Goal: Task Accomplishment & Management: Manage account settings

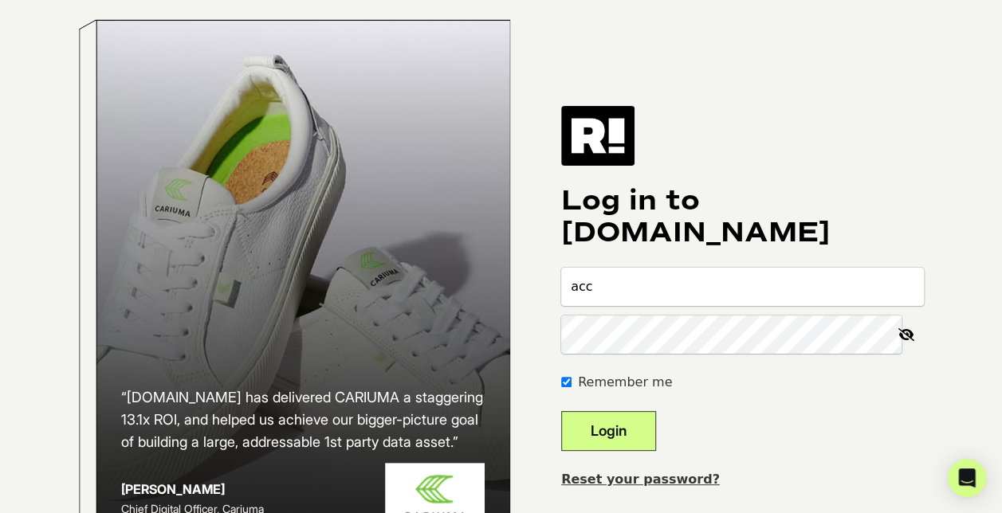
type input "[EMAIL_ADDRESS][DOMAIN_NAME]"
click at [552, 349] on div "“Retention.com has delivered CARIUMA a staggering 13.1x ROI, and helped us achi…" at bounding box center [501, 297] width 909 height 595
click at [553, 306] on div "“Retention.com has delivered CARIUMA a staggering 13.1x ROI, and helped us achi…" at bounding box center [501, 297] width 909 height 595
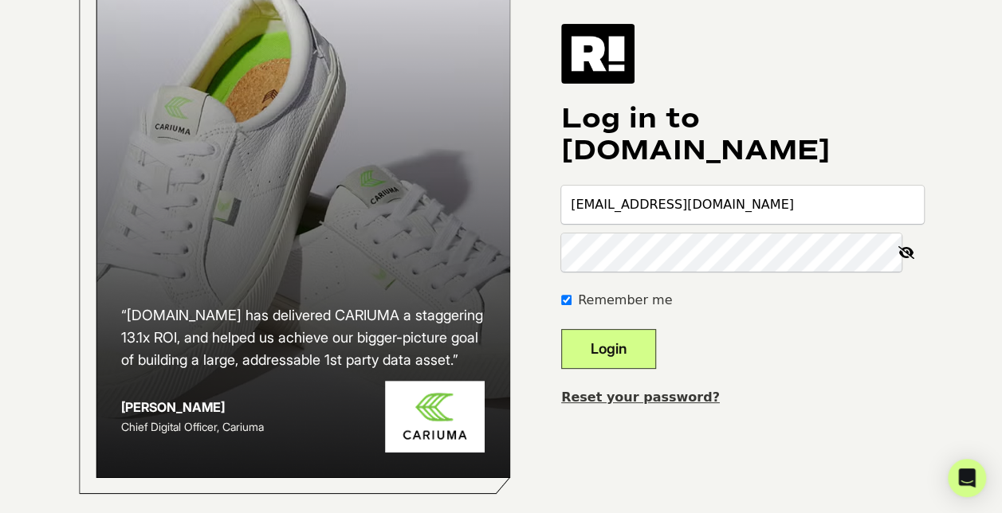
scroll to position [110, 0]
click at [644, 390] on link "Reset your password?" at bounding box center [640, 397] width 159 height 15
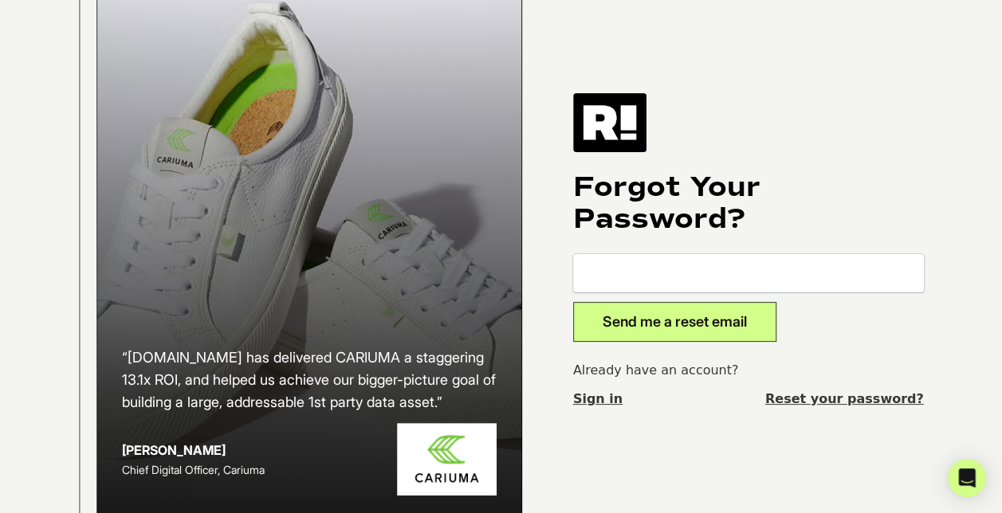
scroll to position [80, 0]
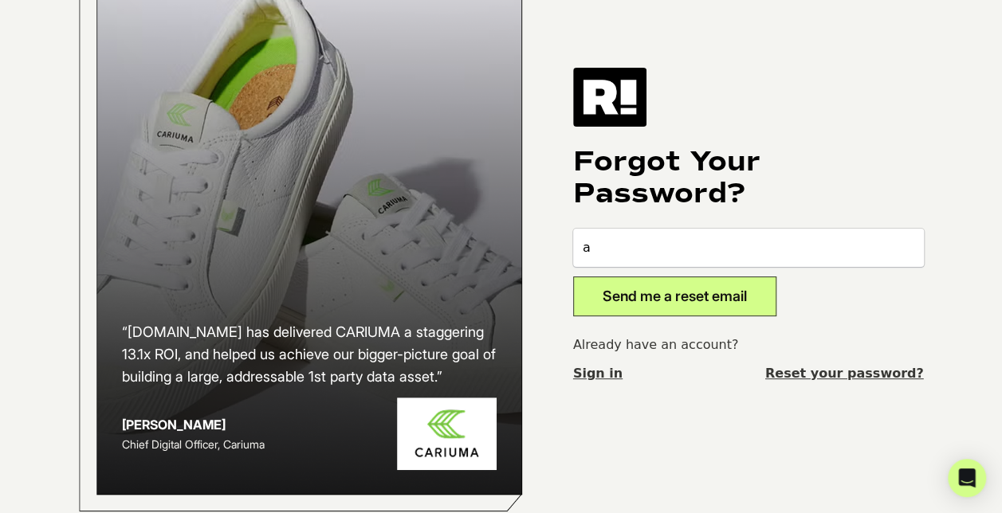
type input "accounting.usa@brics.it"
click at [680, 308] on button "Send me a reset email" at bounding box center [674, 297] width 203 height 40
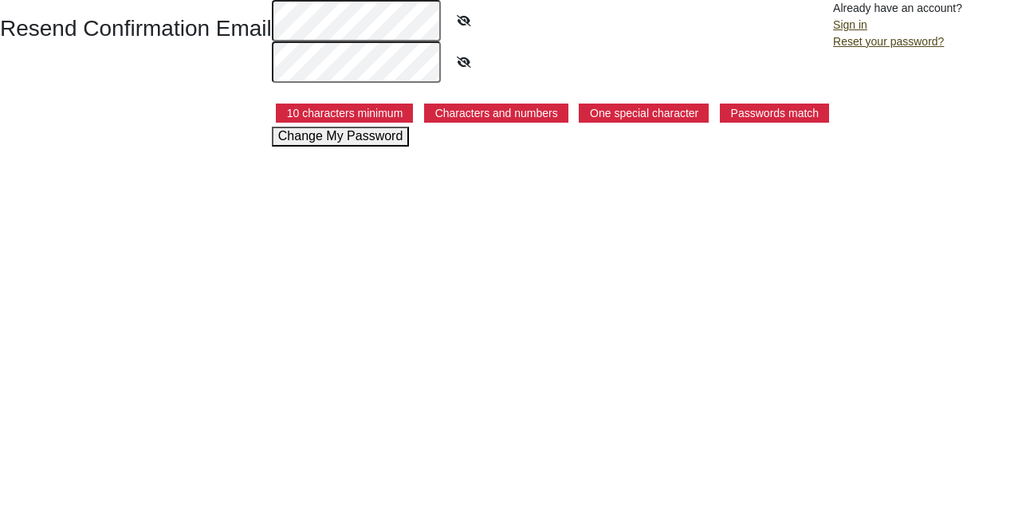
click at [377, 137] on button "Change My Password" at bounding box center [341, 136] width 138 height 19
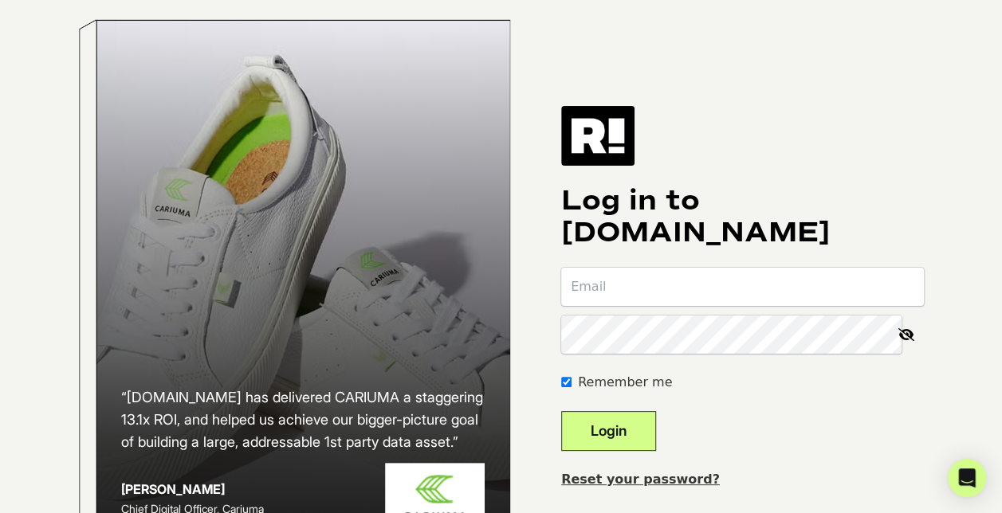
click at [676, 306] on input "email" at bounding box center [742, 287] width 363 height 38
type input "accounting.usa@brics.it"
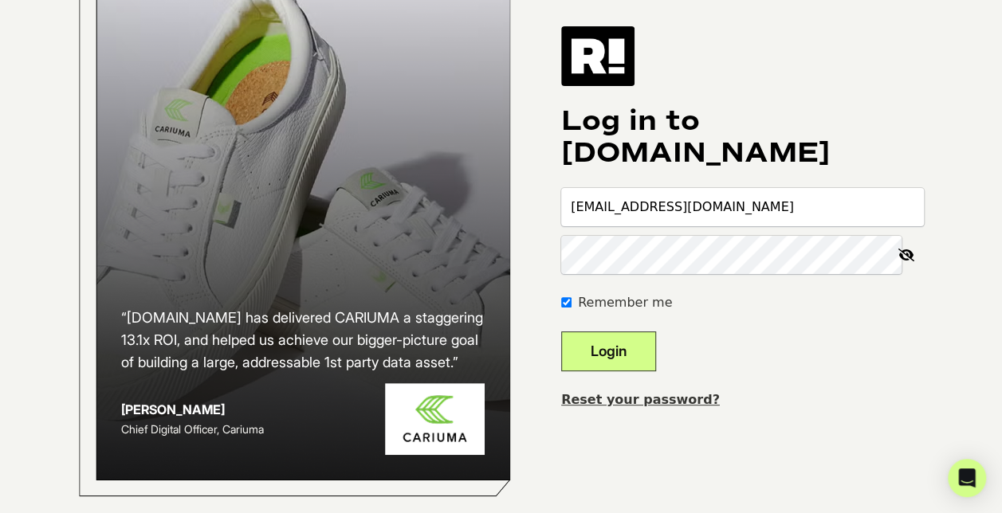
click at [596, 312] on div "Remember me" at bounding box center [742, 302] width 363 height 19
click at [640, 371] on button "Login" at bounding box center [608, 352] width 95 height 40
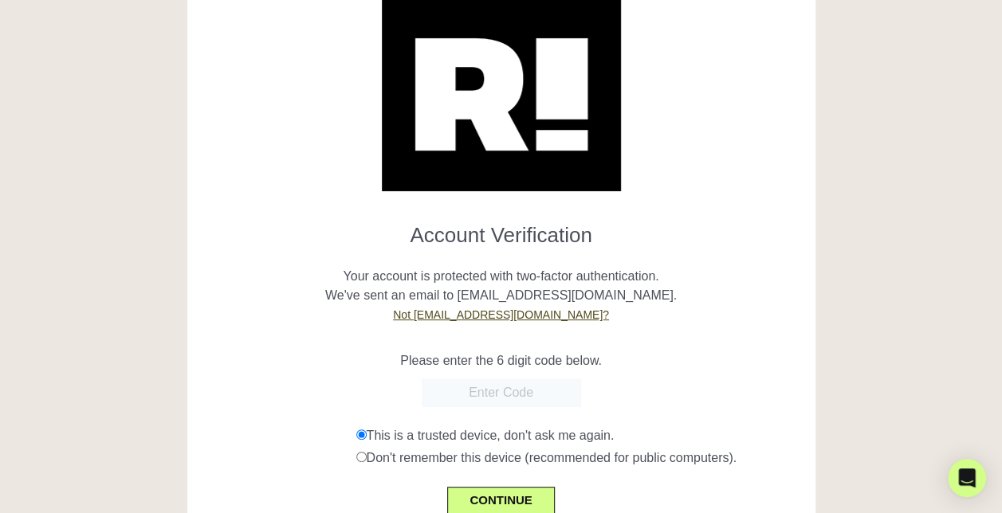
scroll to position [159, 0]
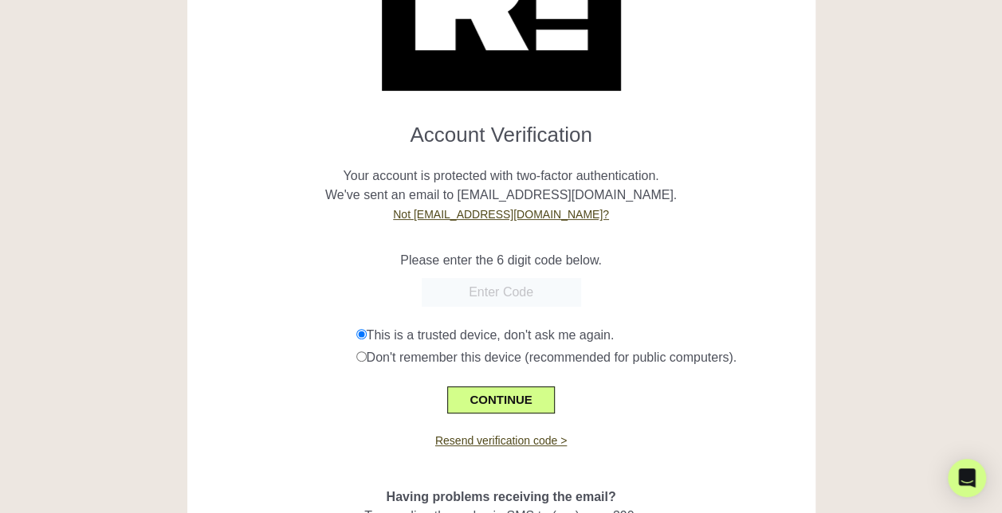
paste input "024314"
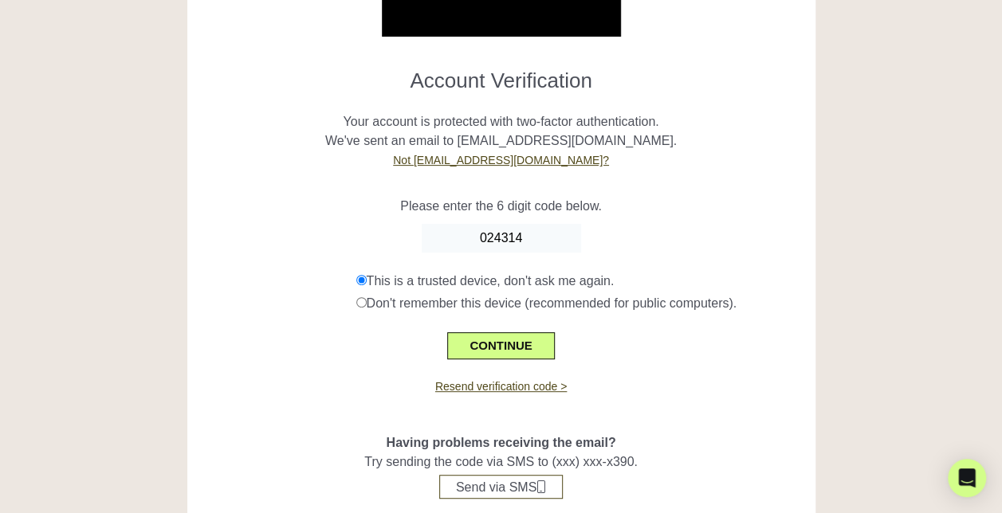
scroll to position [239, 0]
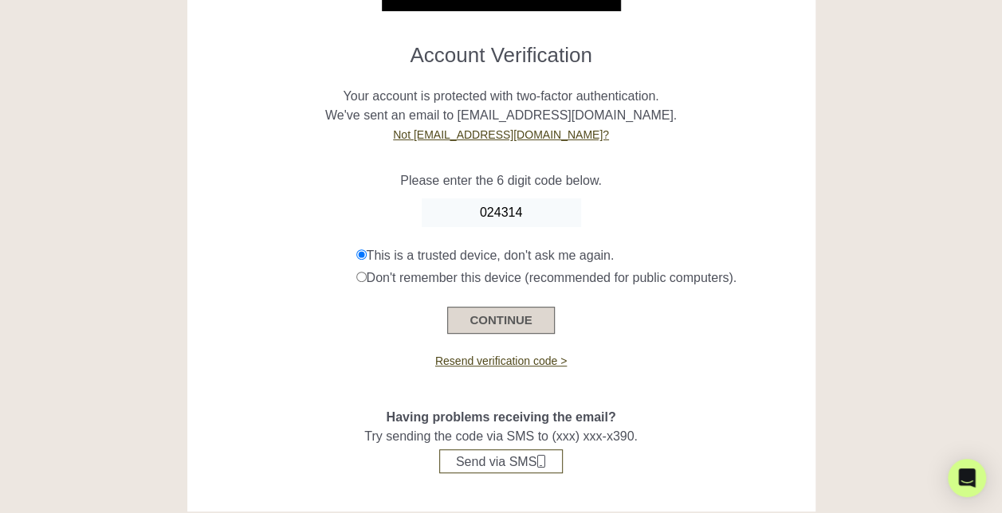
type input "024314"
click at [513, 312] on button "CONTINUE" at bounding box center [500, 320] width 107 height 27
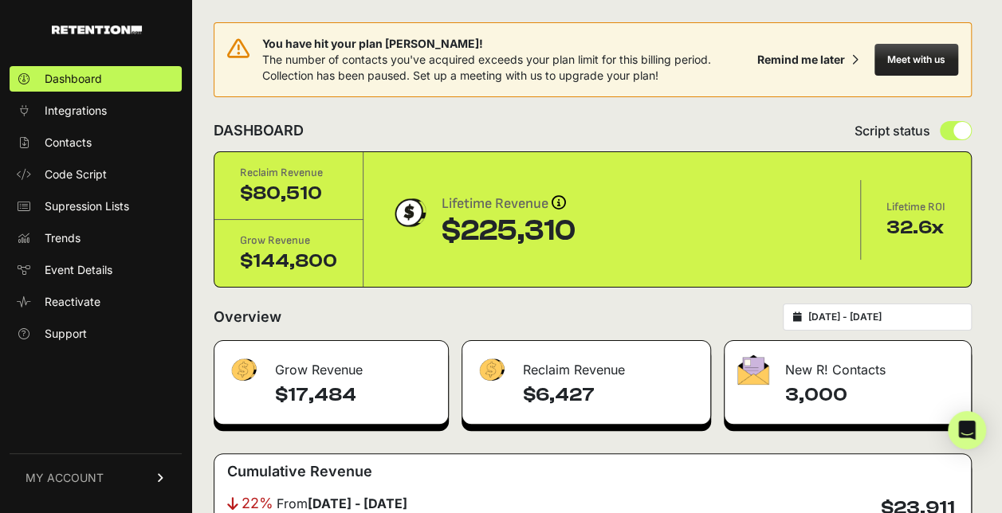
click at [73, 472] on span "MY ACCOUNT" at bounding box center [65, 478] width 78 height 16
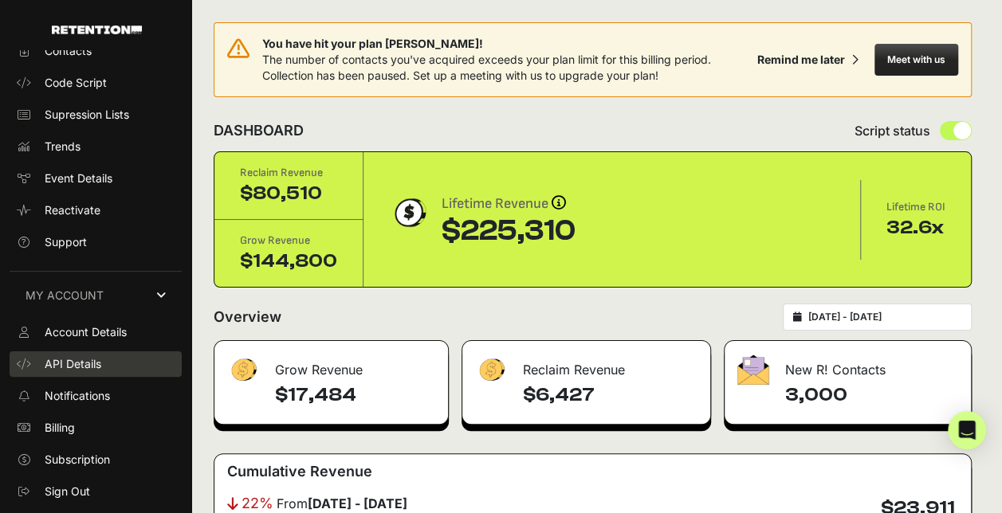
scroll to position [93, 0]
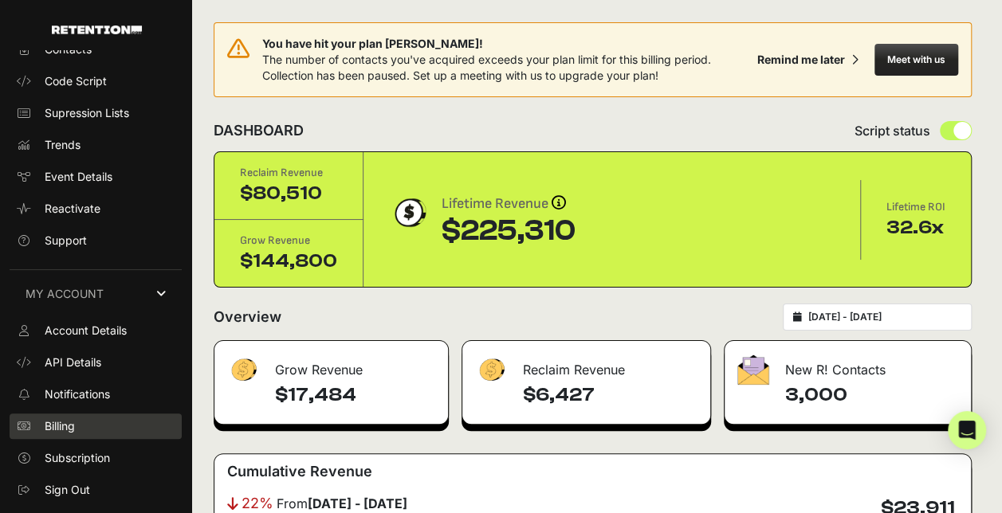
click at [58, 424] on span "Billing" at bounding box center [60, 426] width 30 height 16
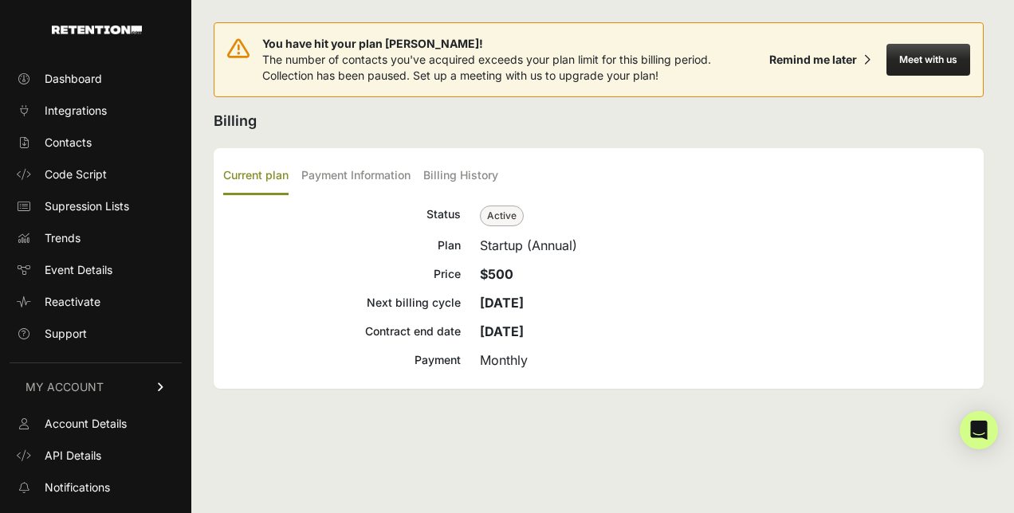
scroll to position [84, 0]
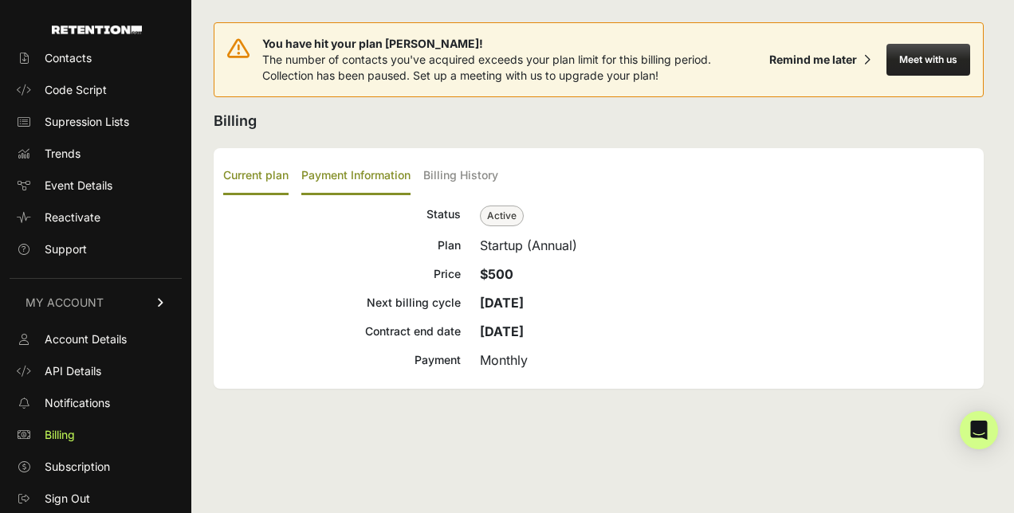
click at [365, 176] on label "Payment Information" at bounding box center [355, 176] width 109 height 37
click at [0, 0] on input "Payment Information" at bounding box center [0, 0] width 0 height 0
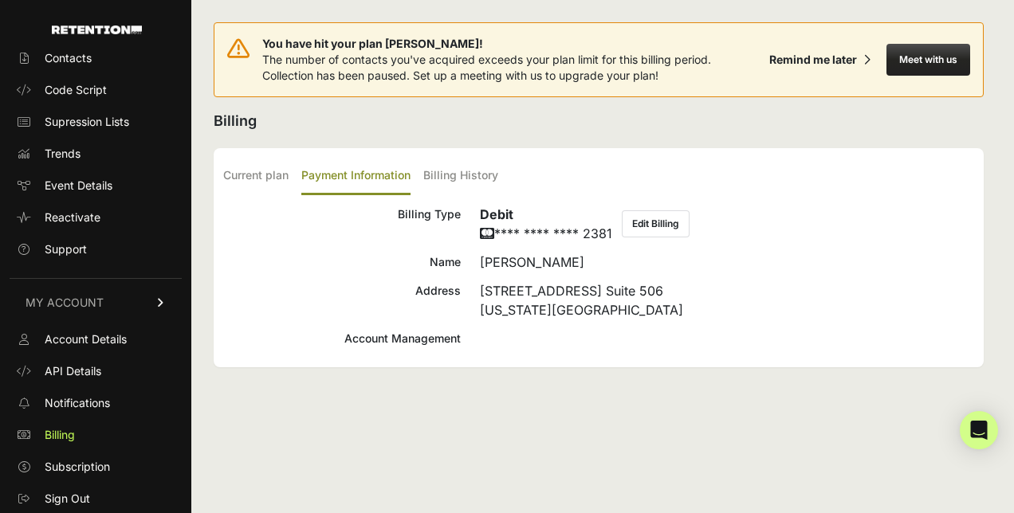
click at [670, 224] on button "Edit Billing" at bounding box center [656, 223] width 68 height 27
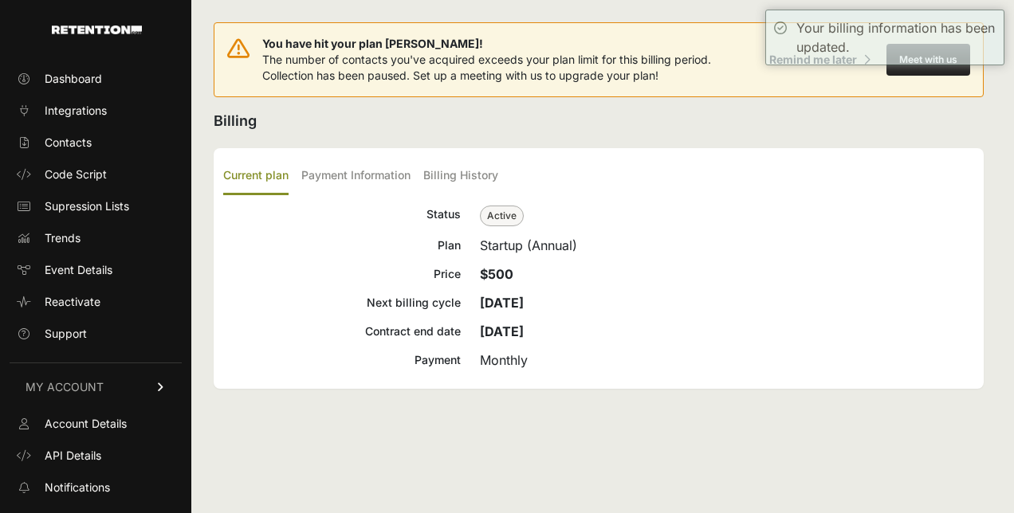
scroll to position [84, 0]
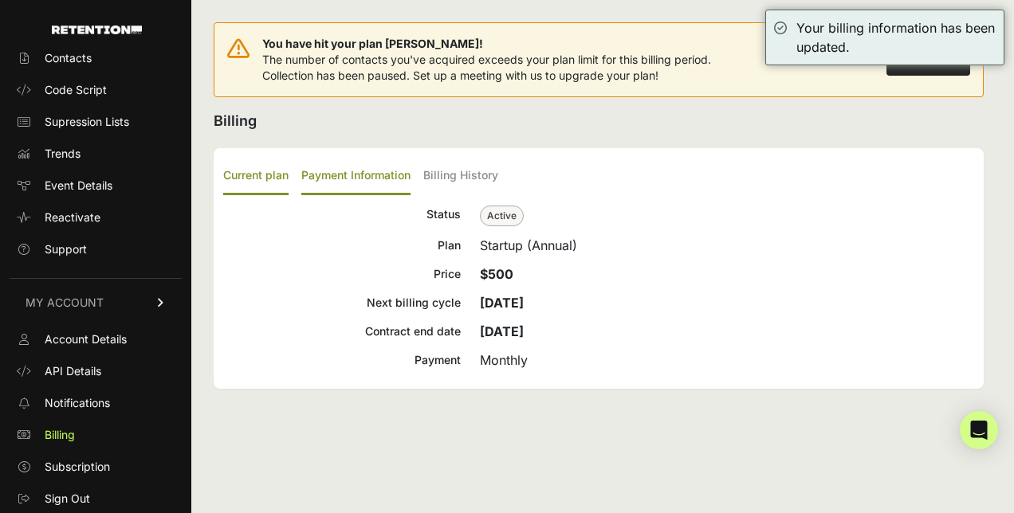
click at [378, 171] on label "Payment Information" at bounding box center [355, 176] width 109 height 37
click at [0, 0] on input "Payment Information" at bounding box center [0, 0] width 0 height 0
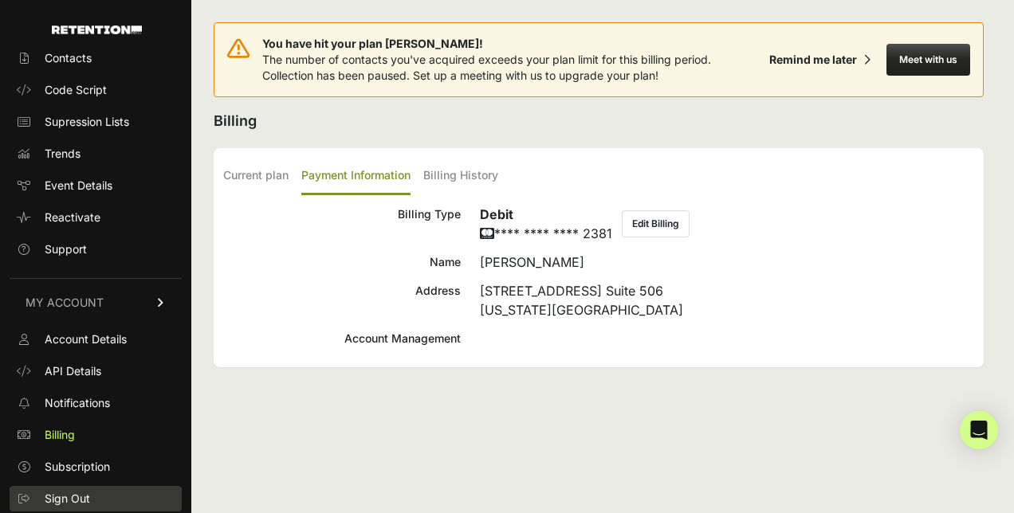
click at [83, 500] on span "Sign Out" at bounding box center [67, 499] width 45 height 16
